Goal: Navigation & Orientation: Understand site structure

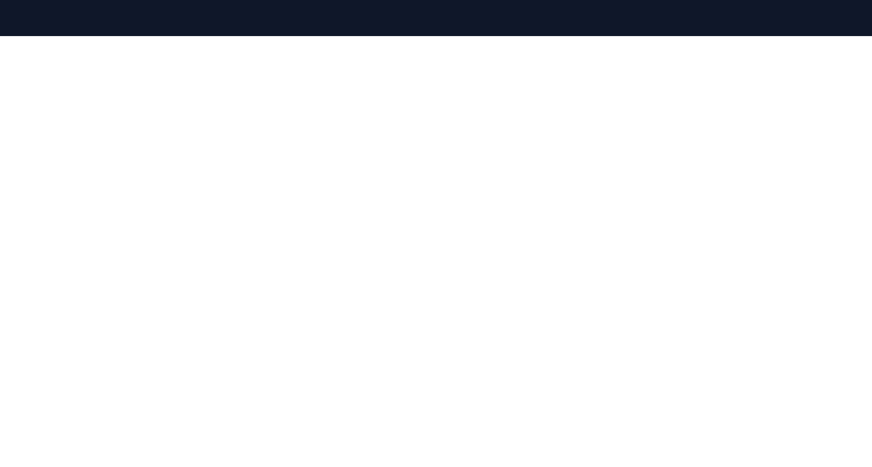
scroll to position [208, 0]
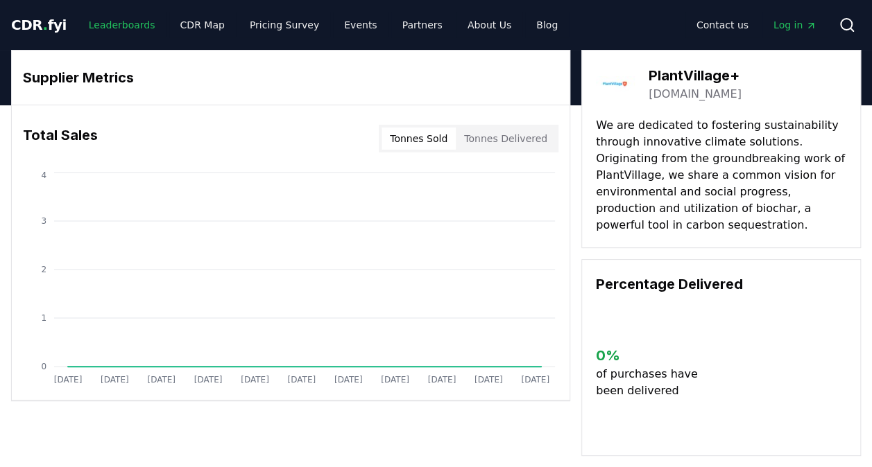
click at [98, 26] on link "Leaderboards" at bounding box center [122, 24] width 89 height 25
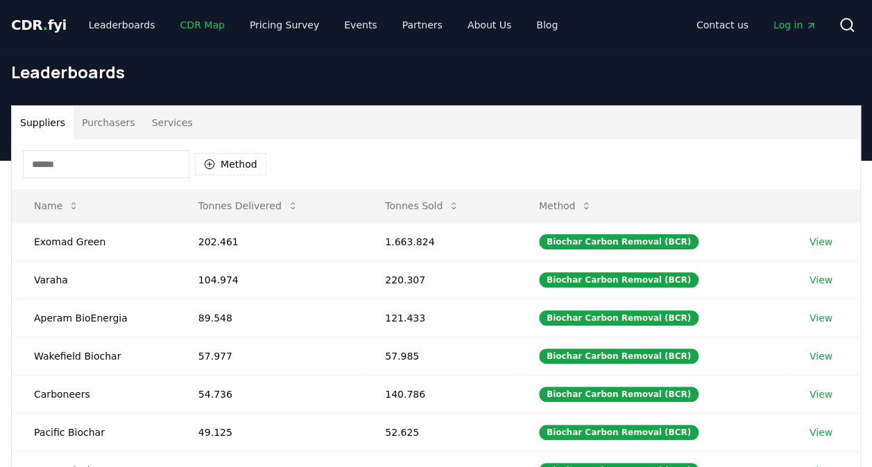
click at [187, 28] on link "CDR Map" at bounding box center [202, 24] width 67 height 25
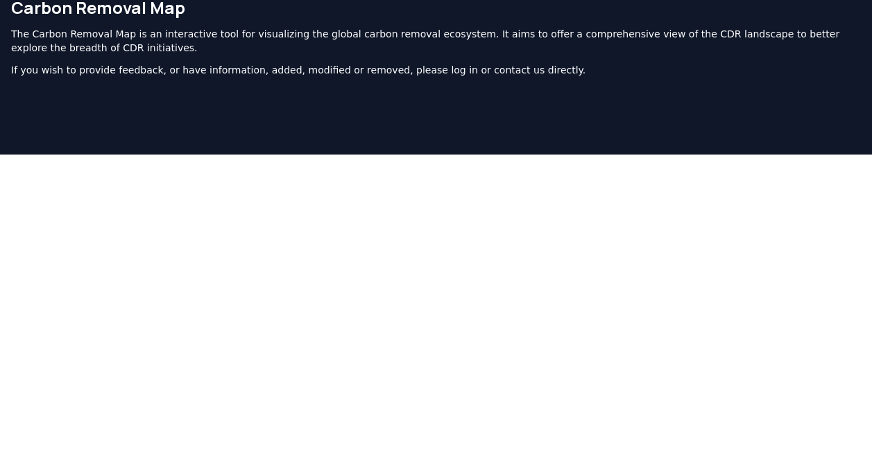
scroll to position [62, 0]
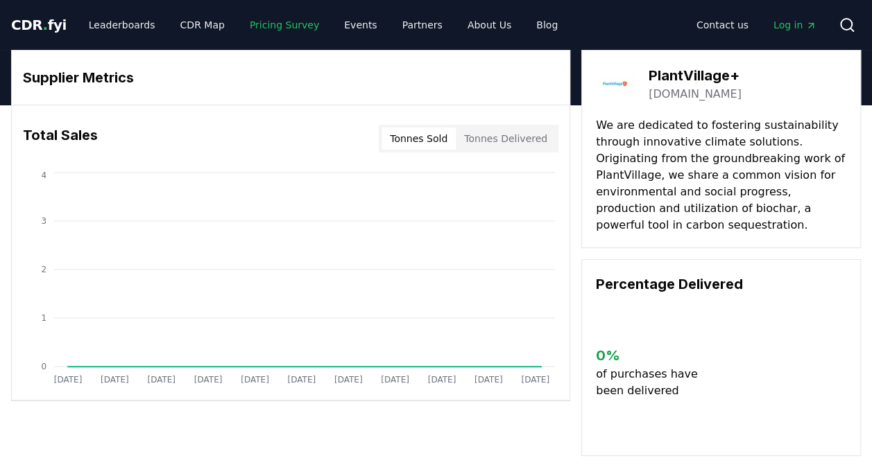
click at [259, 28] on link "Pricing Survey" at bounding box center [285, 24] width 92 height 25
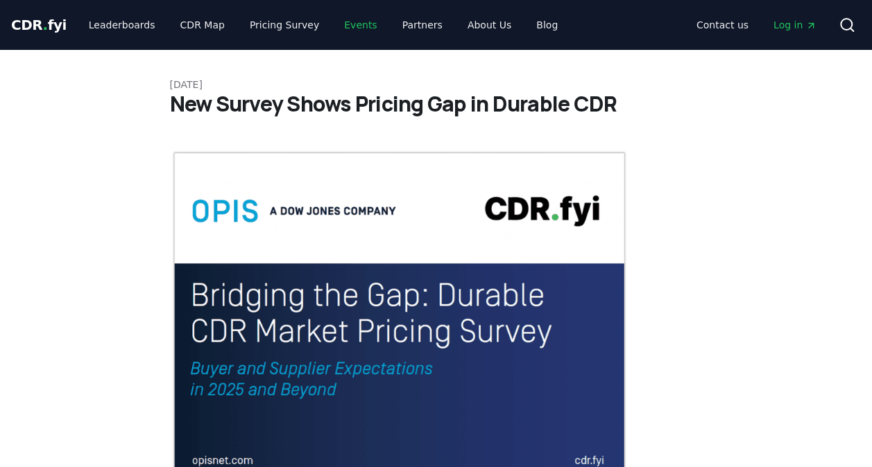
click at [338, 26] on link "Events" at bounding box center [360, 24] width 55 height 25
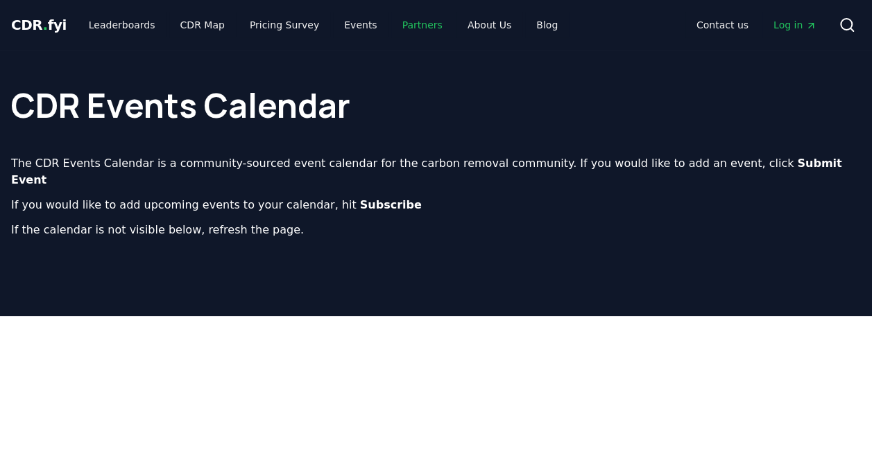
click at [412, 22] on link "Partners" at bounding box center [422, 24] width 62 height 25
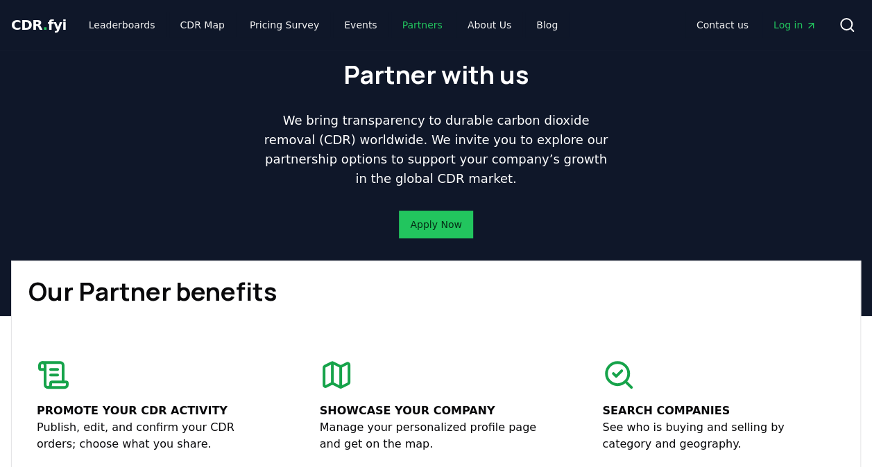
scroll to position [69, 0]
